Goal: Communication & Community: Share content

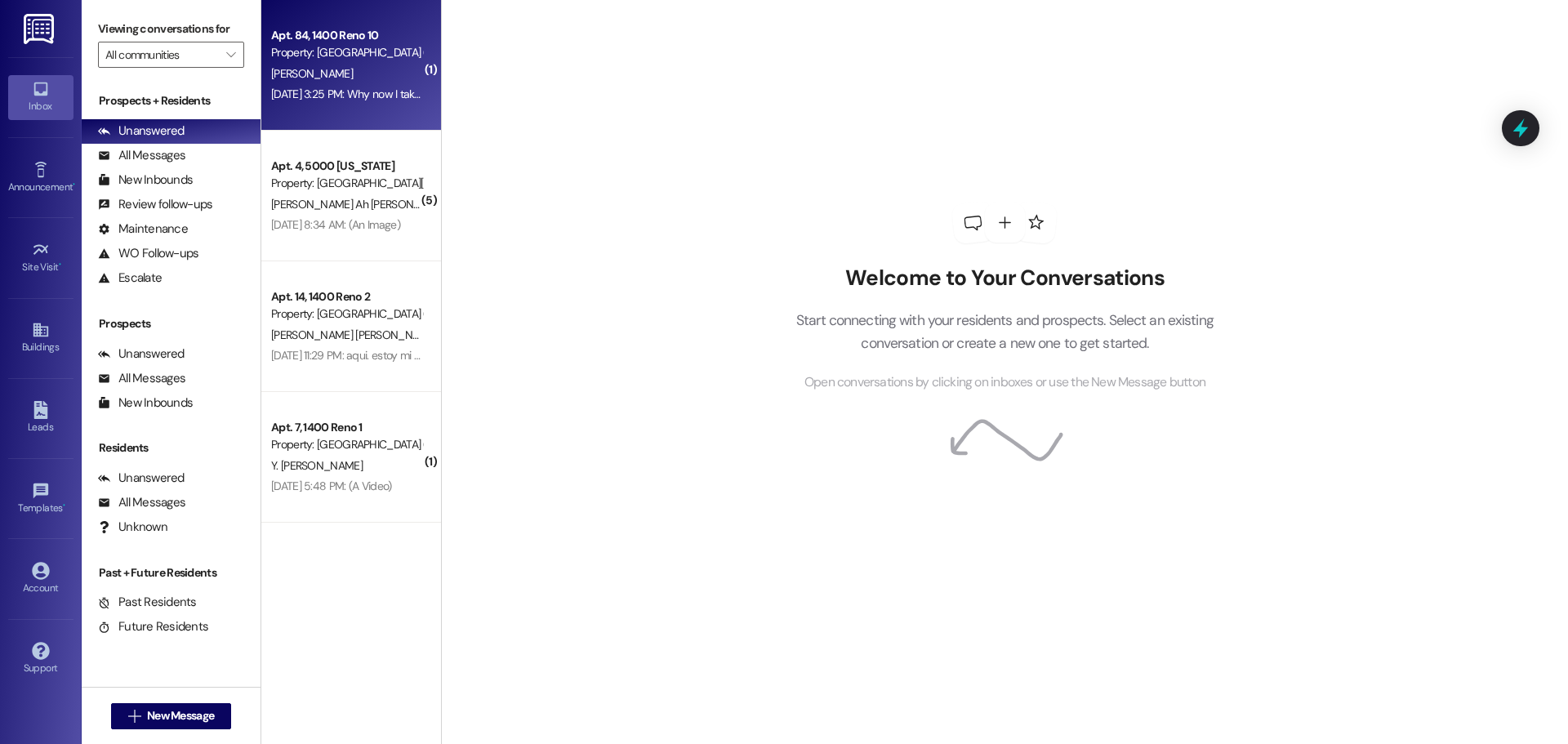
click at [303, 68] on span "[PERSON_NAME]" at bounding box center [311, 74] width 81 height 15
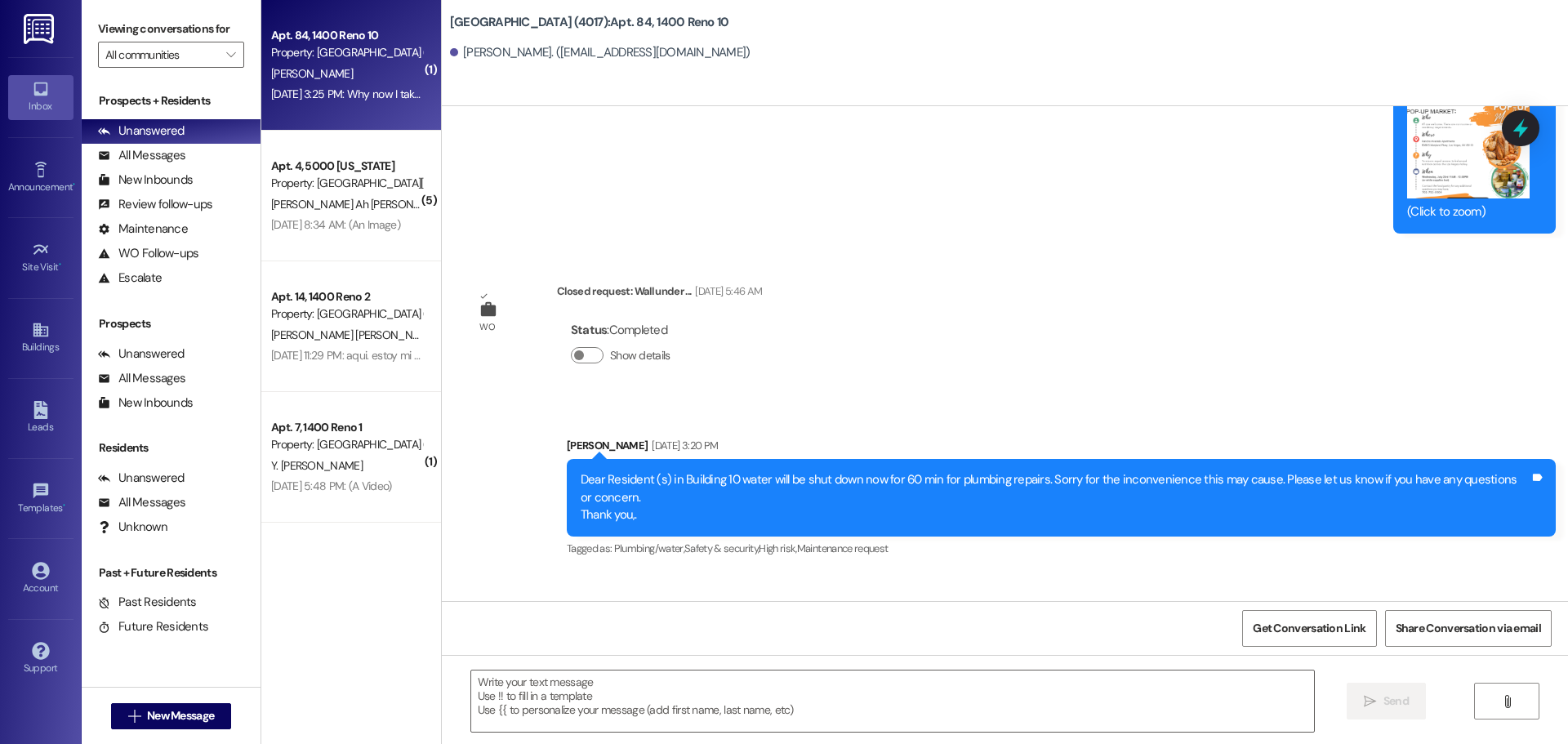
scroll to position [1502, 0]
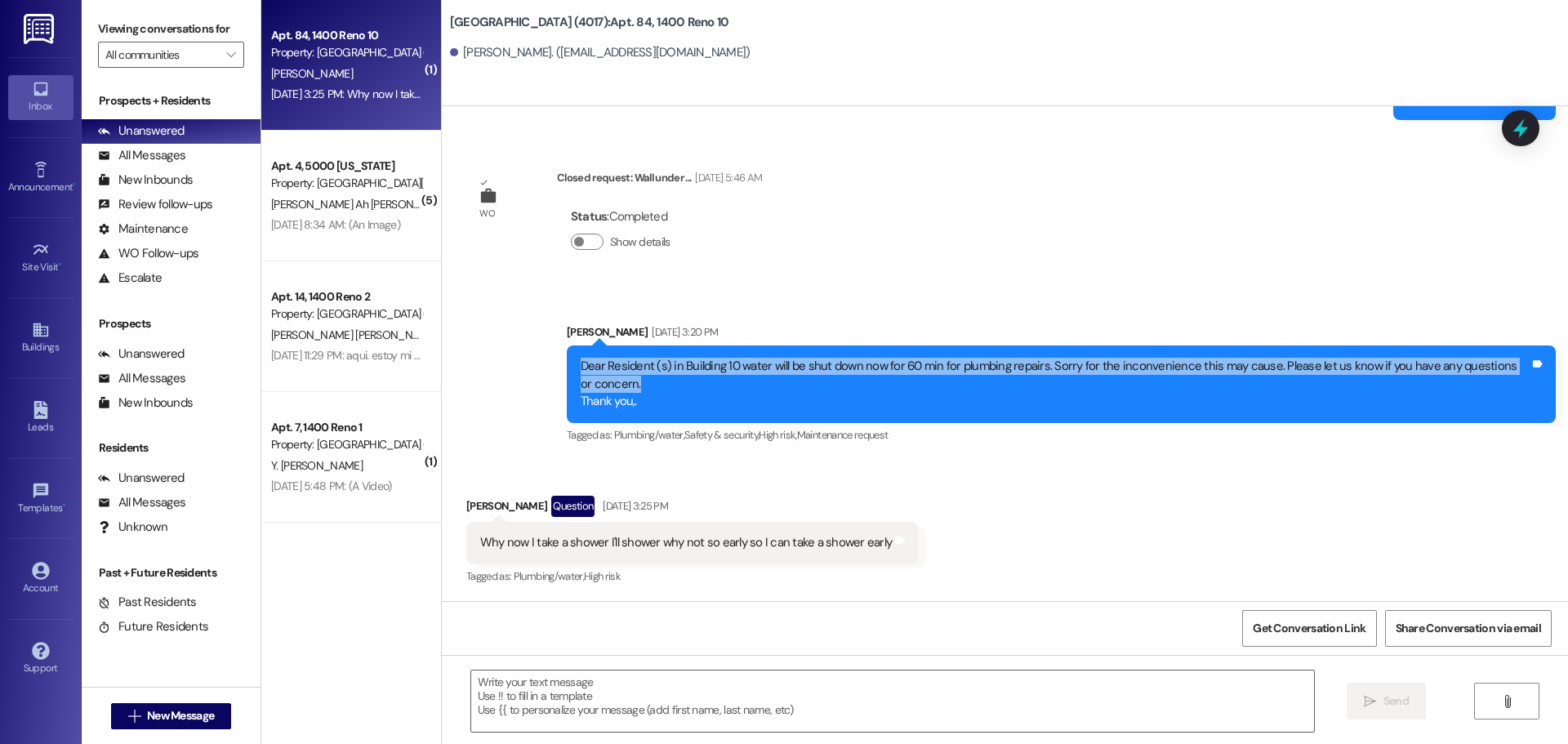
drag, startPoint x: 581, startPoint y: 361, endPoint x: 1489, endPoint y: 392, distance: 908.5
click at [1489, 392] on div "Dear Resident (s) in Building 10 water will be shut down now for 60 min for plu…" at bounding box center [1055, 384] width 949 height 52
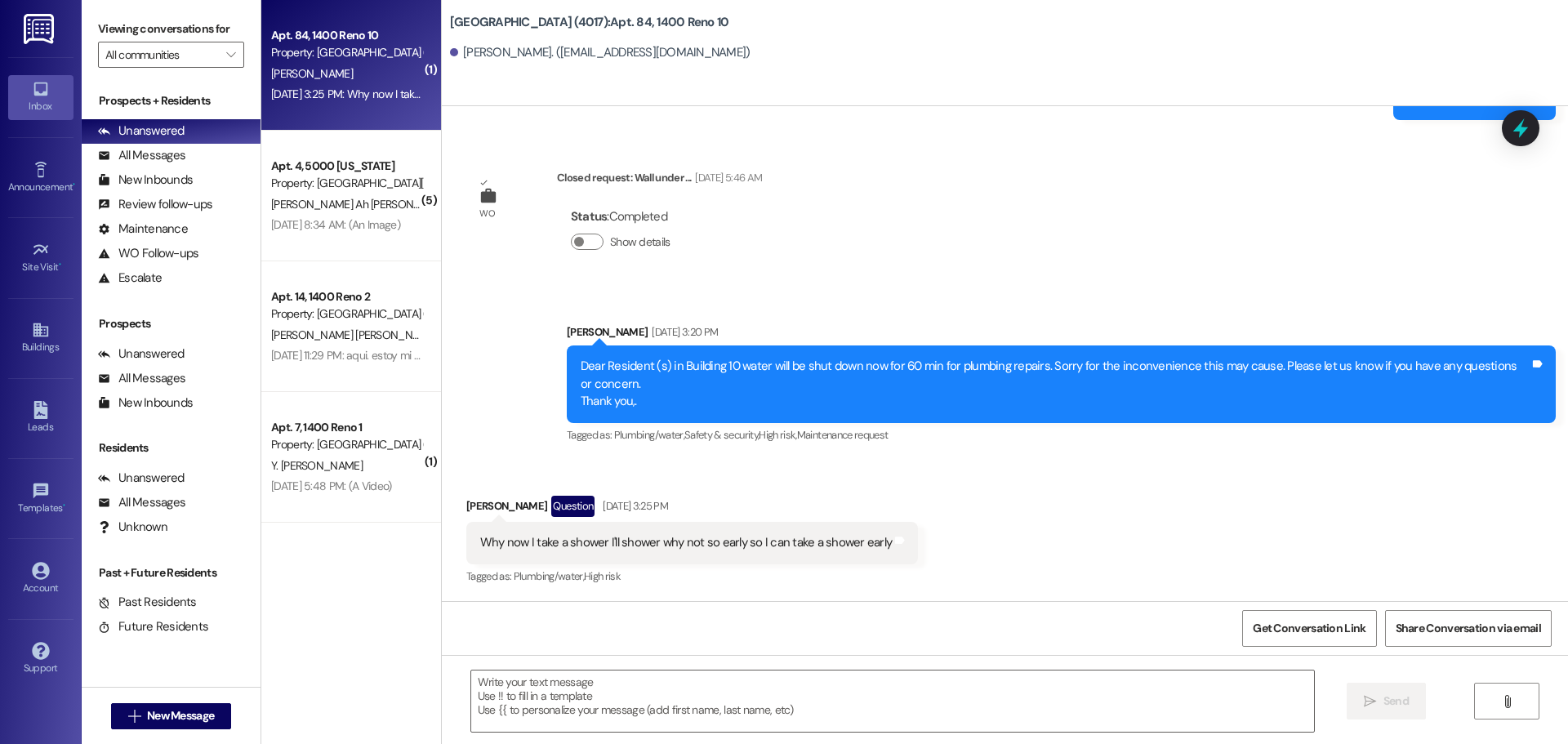
drag, startPoint x: 1057, startPoint y: 487, endPoint x: 937, endPoint y: 437, distance: 130.0
click at [1056, 487] on div "Received via SMS [PERSON_NAME] Question [DATE] 3:25 PM Why now I take a shower …" at bounding box center [1005, 529] width 1126 height 141
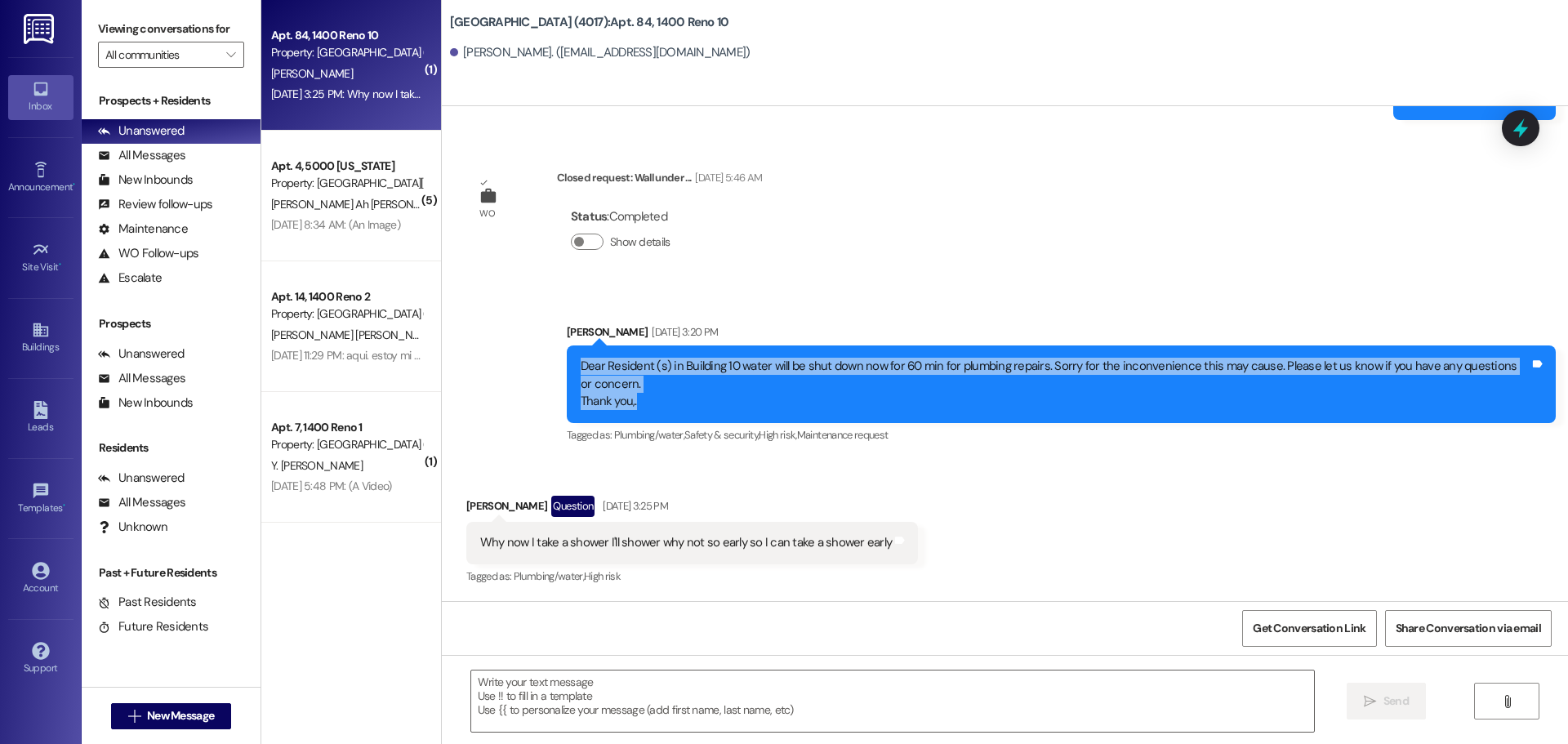
drag, startPoint x: 579, startPoint y: 363, endPoint x: 1495, endPoint y: 398, distance: 916.7
click at [1495, 398] on div "Dear Resident (s) in Building 10 water will be shut down now for 60 min for plu…" at bounding box center [1055, 384] width 949 height 52
copy div "Dear Resident (s) in Building 10 water will be shut down now for 60 min for plu…"
click at [9, 319] on link "Buildings" at bounding box center [41, 337] width 65 height 44
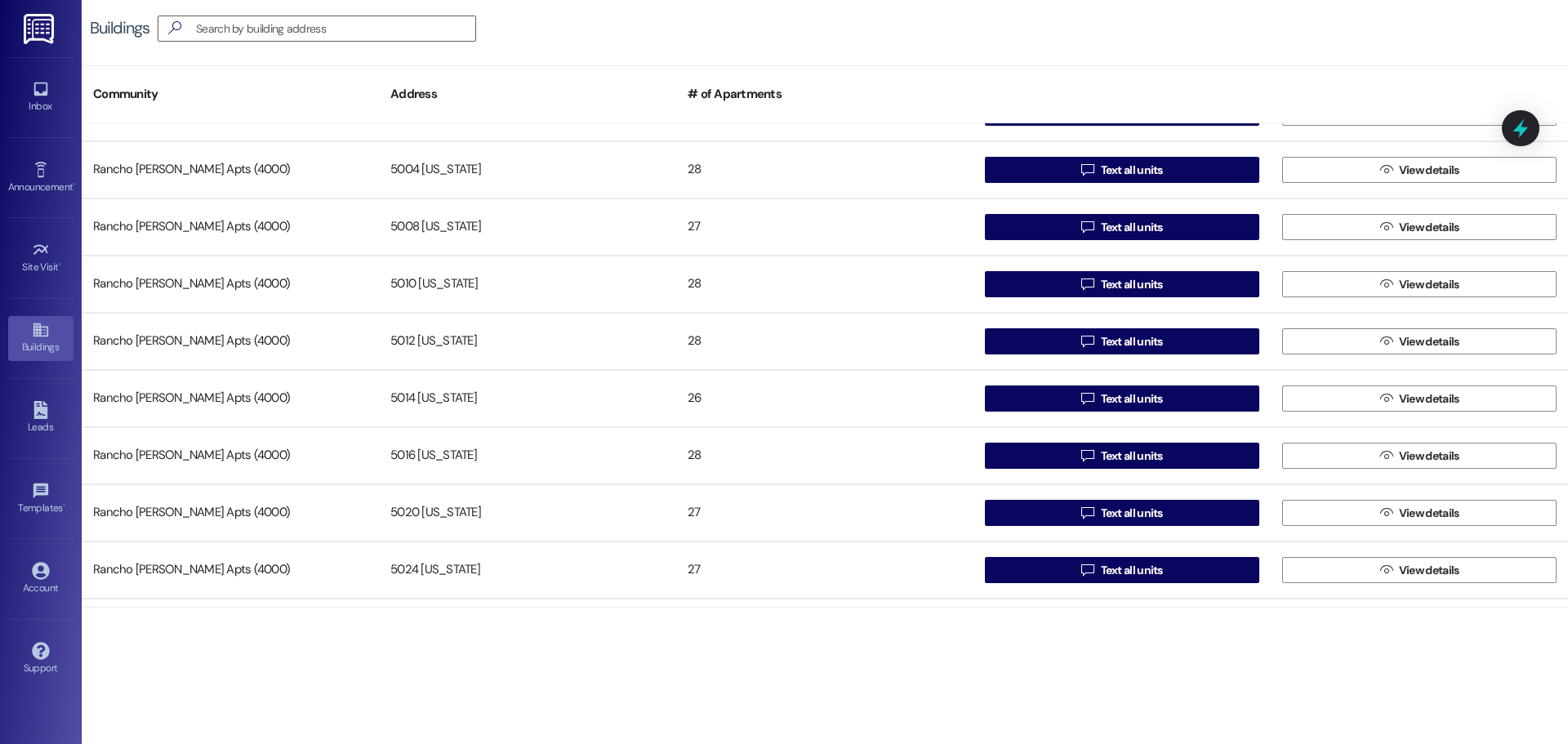
scroll to position [126, 0]
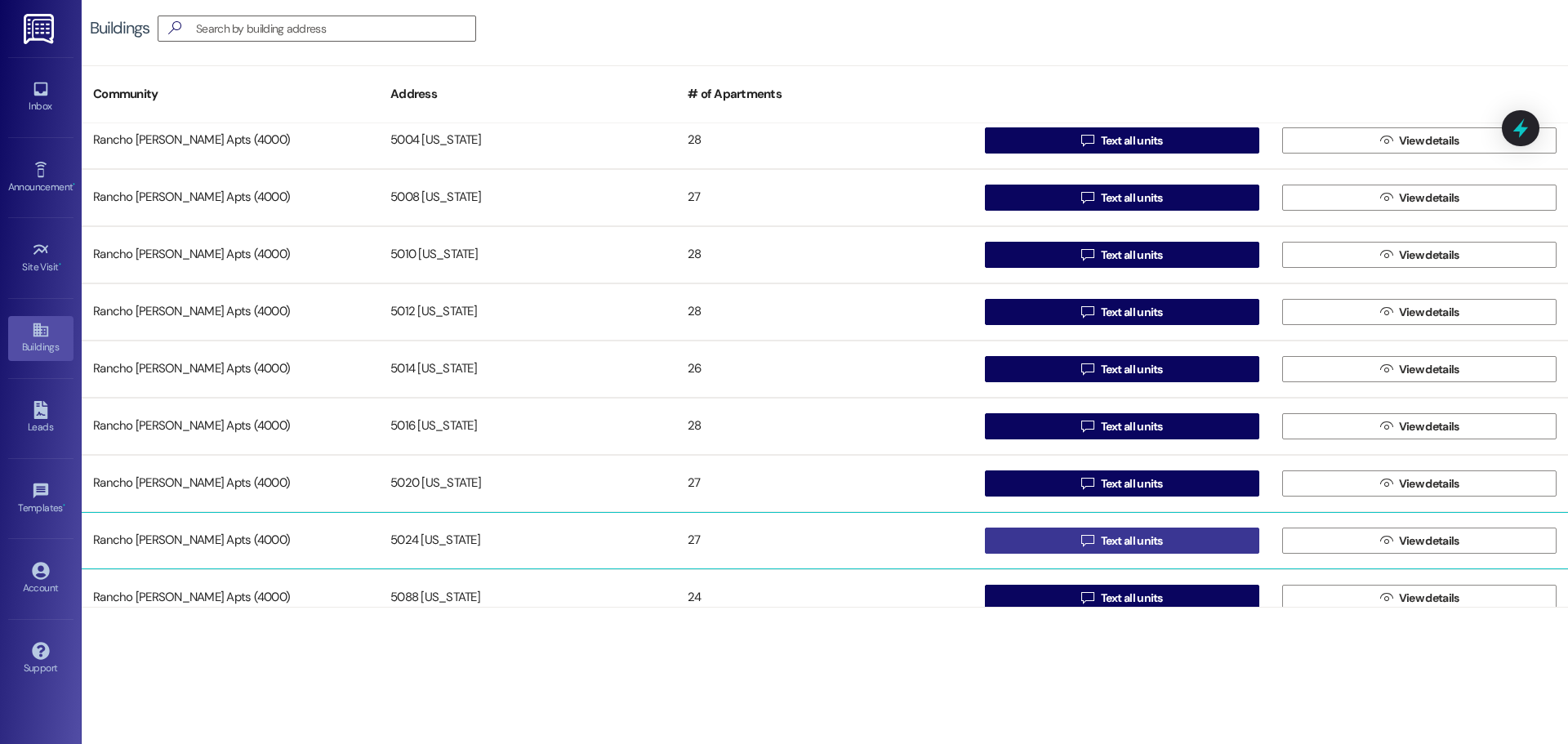
click at [1068, 535] on button " Text all units" at bounding box center [1122, 541] width 275 height 26
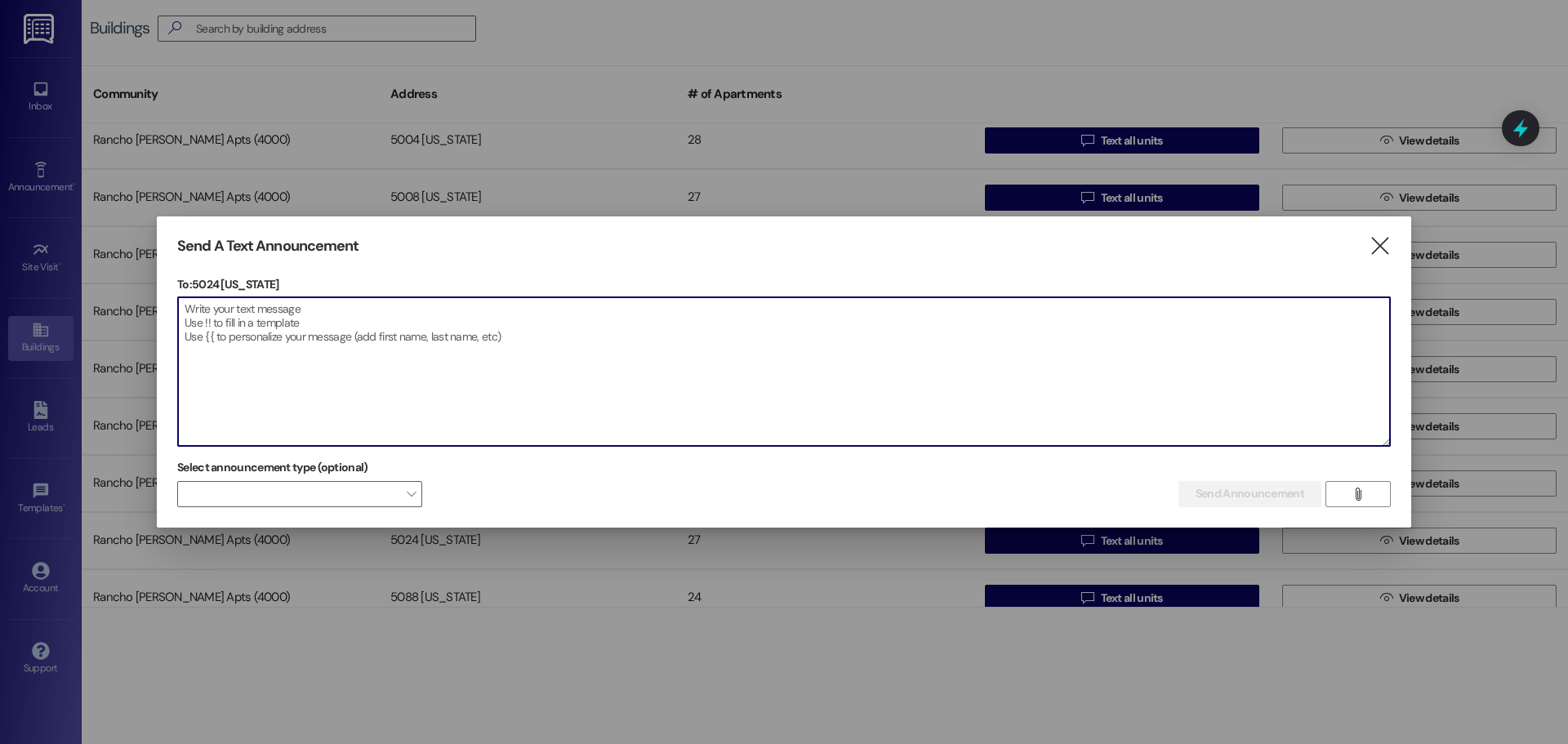
paste textarea "Dear Resident (s) in Building 10 water will be shut down now for 60 min for plu…"
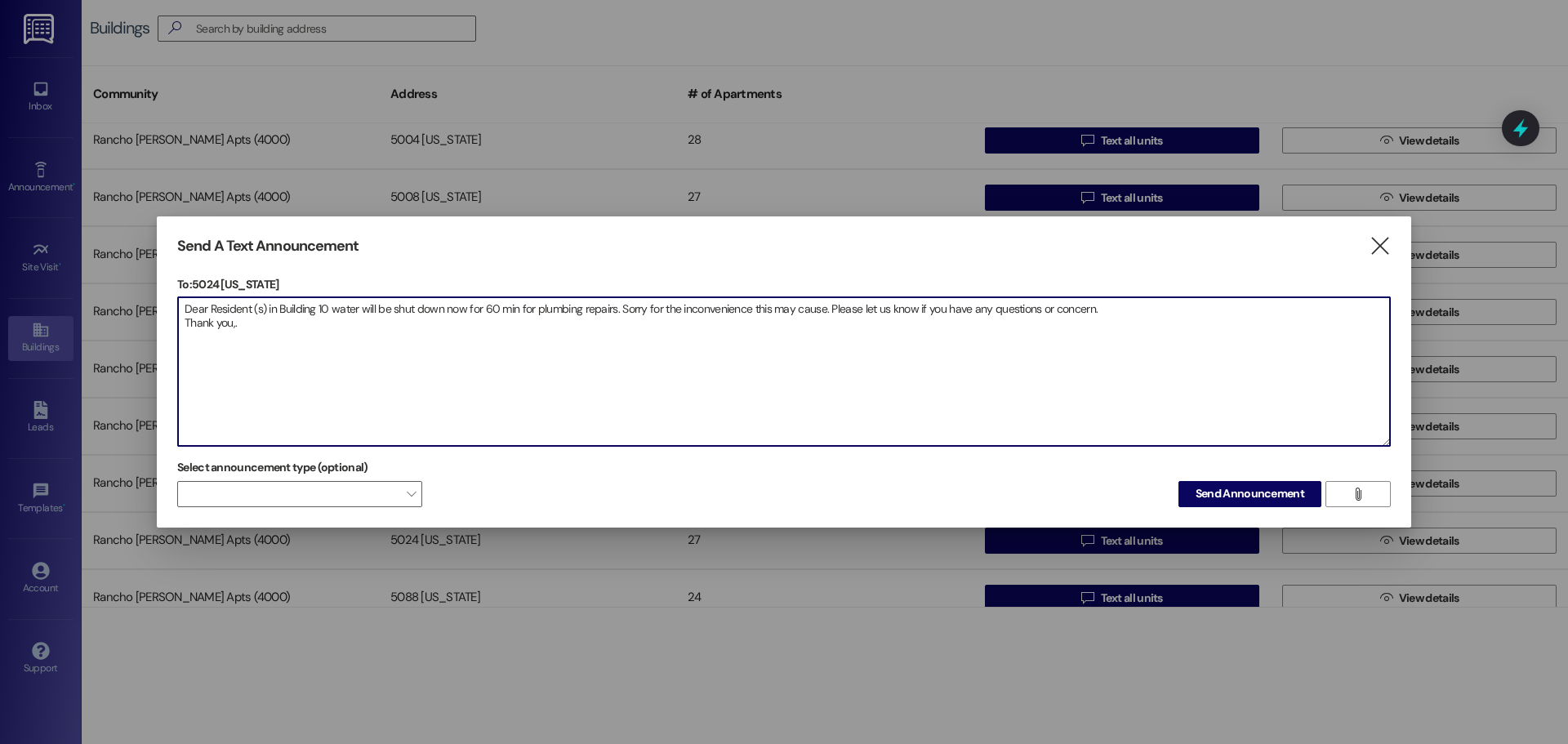
click at [328, 305] on textarea "Dear Resident (s) in Building 10 water will be shut down now for 60 min for plu…" at bounding box center [784, 371] width 1212 height 149
type textarea "Dear Resident (s) in Building 5024 water will be shut down now for 60 min for p…"
click at [1214, 495] on span "Send Announcement" at bounding box center [1249, 494] width 108 height 17
